Goal: Task Accomplishment & Management: Use online tool/utility

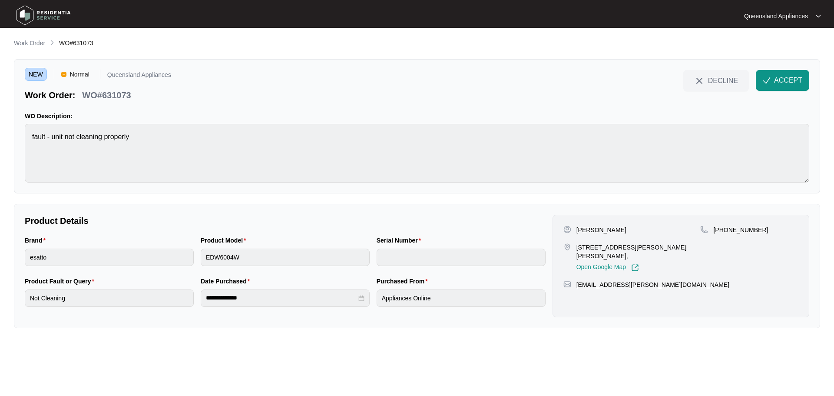
click at [740, 228] on p "[PHONE_NUMBER]" at bounding box center [740, 229] width 55 height 9
copy p "61478344337"
click at [770, 79] on img "button" at bounding box center [766, 80] width 8 height 8
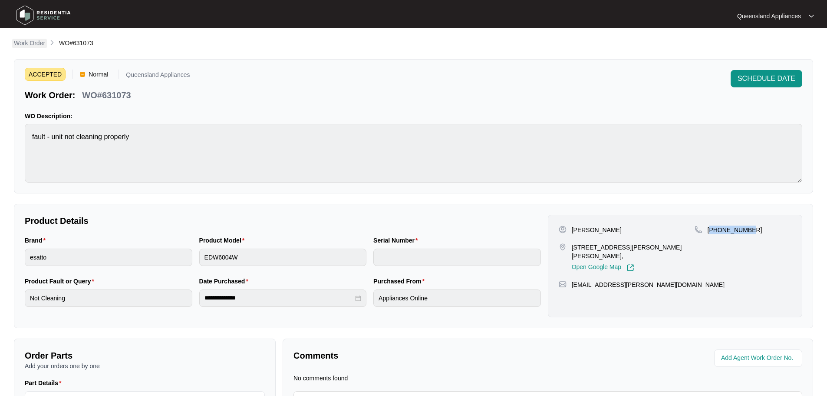
click at [36, 42] on p "Work Order" at bounding box center [29, 43] width 31 height 9
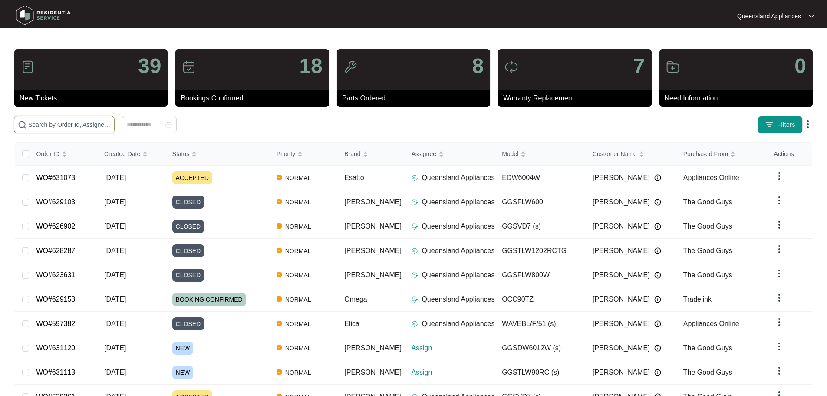
click at [111, 129] on input "text" at bounding box center [69, 125] width 82 height 10
paste input "631113"
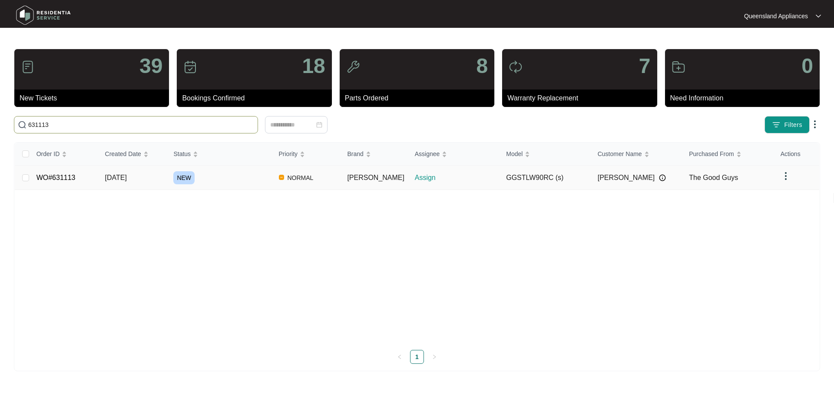
type input "631113"
click at [235, 177] on div "NEW" at bounding box center [222, 177] width 98 height 13
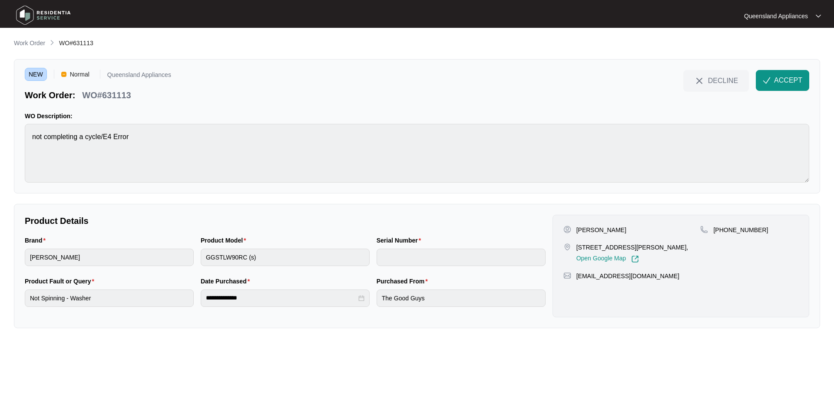
click at [125, 93] on p "WO#631113" at bounding box center [106, 95] width 49 height 12
copy p "631113"
click at [732, 225] on p "[PHONE_NUMBER]" at bounding box center [740, 229] width 55 height 9
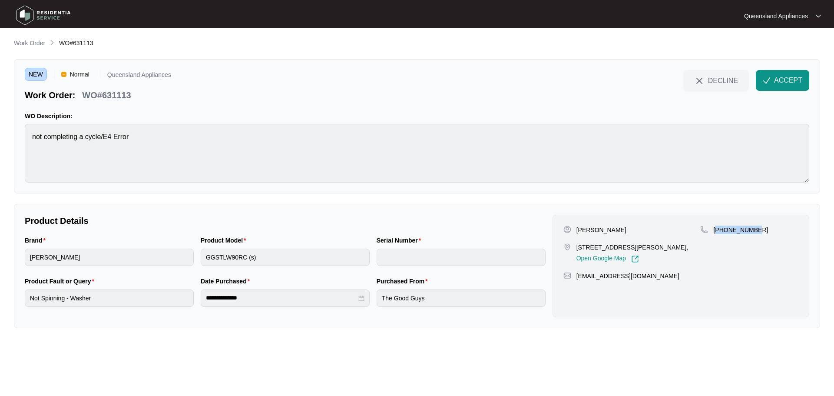
copy p "61481382202"
click at [777, 83] on span "ACCEPT" at bounding box center [788, 80] width 28 height 10
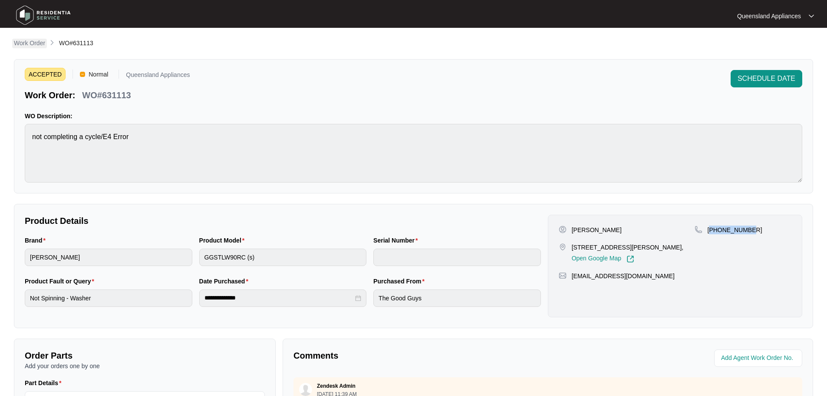
click at [16, 43] on p "Work Order" at bounding box center [29, 43] width 31 height 9
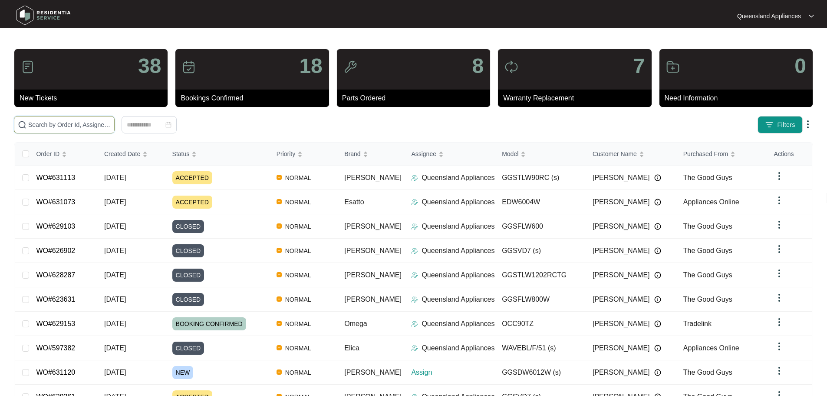
click at [62, 126] on input "text" at bounding box center [69, 125] width 82 height 10
paste input "631120"
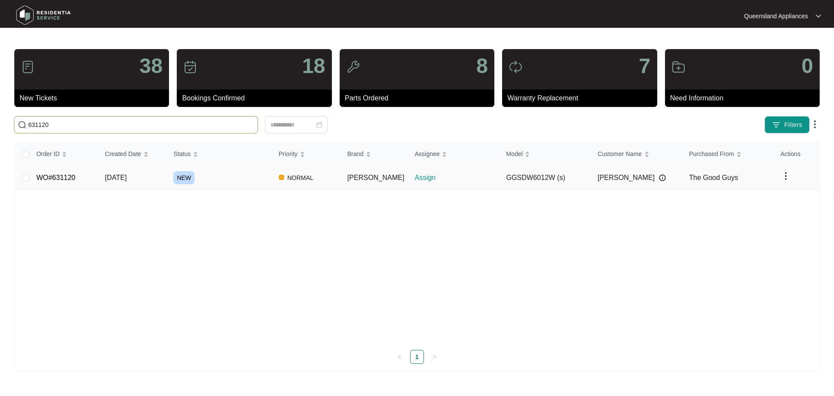
type input "631120"
click at [248, 177] on div "NEW" at bounding box center [222, 177] width 98 height 13
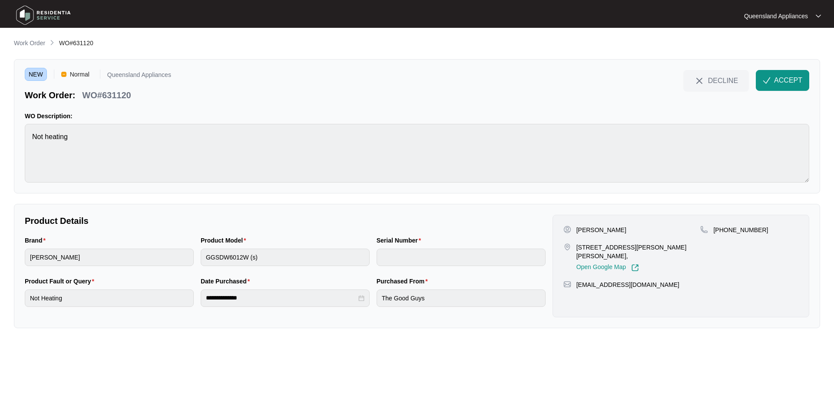
click at [739, 231] on p "[PHONE_NUMBER]" at bounding box center [740, 229] width 55 height 9
copy p "61414295647"
click at [788, 72] on button "ACCEPT" at bounding box center [781, 80] width 53 height 21
